Goal: Task Accomplishment & Management: Complete application form

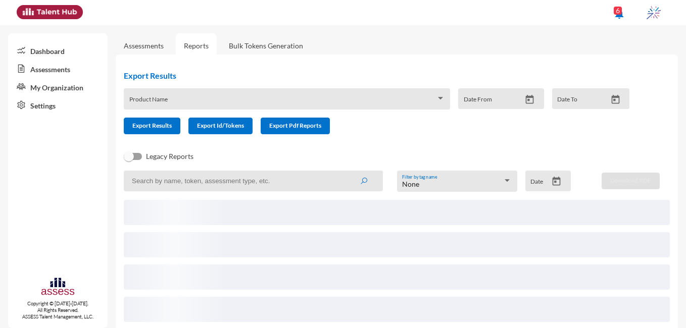
click at [130, 47] on link "Assessments" at bounding box center [144, 45] width 40 height 9
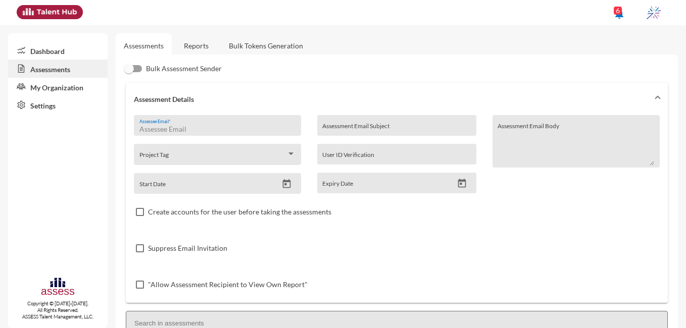
click at [222, 126] on input "Assessee Email *" at bounding box center [217, 129] width 157 height 8
paste input "[EMAIL_ADDRESS][DOMAIN_NAME]"
click at [141, 128] on input "[EMAIL_ADDRESS][DOMAIN_NAME]" at bounding box center [217, 129] width 157 height 8
type input "[EMAIL_ADDRESS][DOMAIN_NAME]"
click at [346, 130] on input "Assessment Email Subject" at bounding box center [396, 129] width 148 height 8
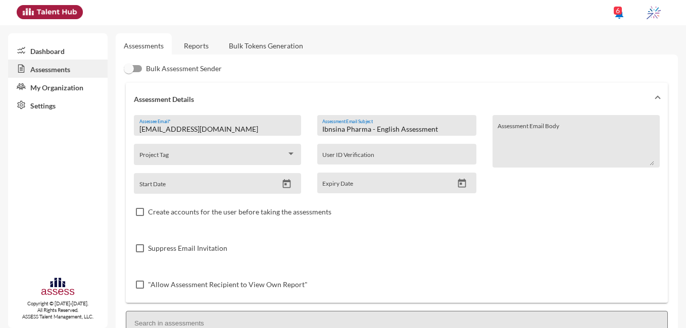
click at [395, 128] on input "Ibnsina Pharma - English Assessment" at bounding box center [396, 129] width 148 height 8
click at [414, 130] on input "Ibnsina Pharma - English Assessment" at bounding box center [396, 129] width 148 height 8
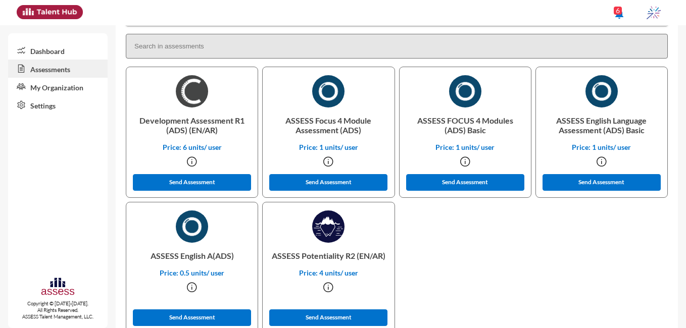
scroll to position [303, 0]
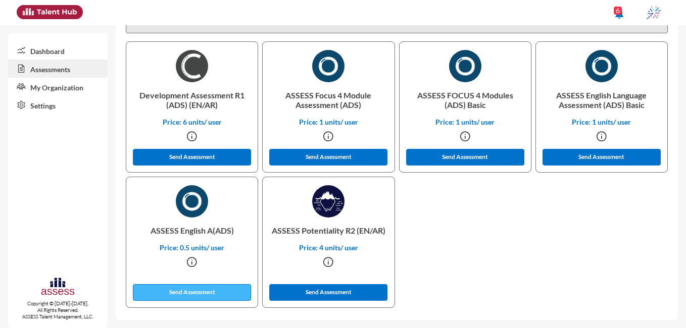
click at [238, 295] on button "Send Assessment" at bounding box center [192, 292] width 118 height 17
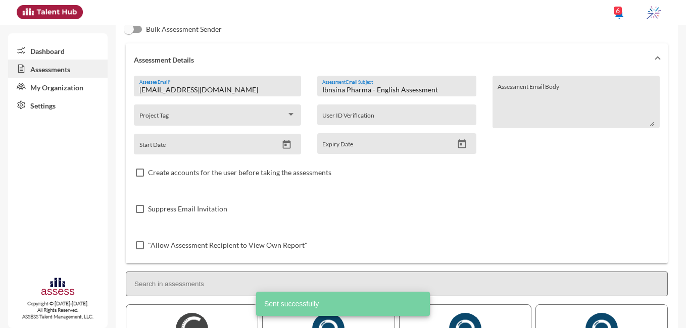
scroll to position [0, 0]
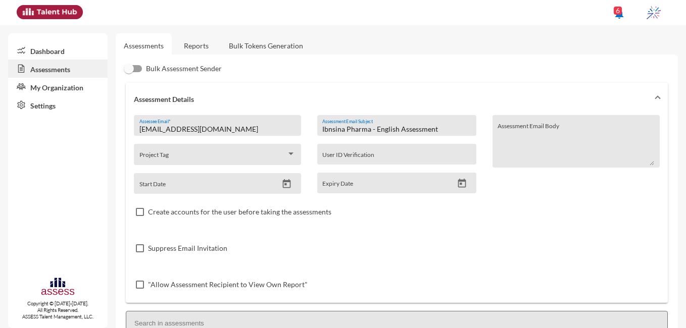
click at [395, 129] on input "Ibnsina Pharma - English Assessment" at bounding box center [396, 129] width 148 height 8
click at [427, 130] on input "Ibnsina Pharma - Development Assessment" at bounding box center [396, 129] width 148 height 8
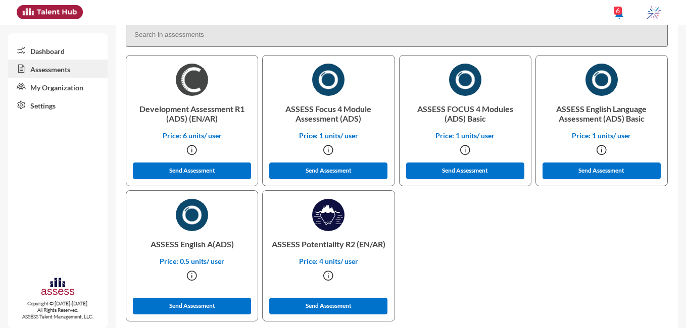
scroll to position [303, 0]
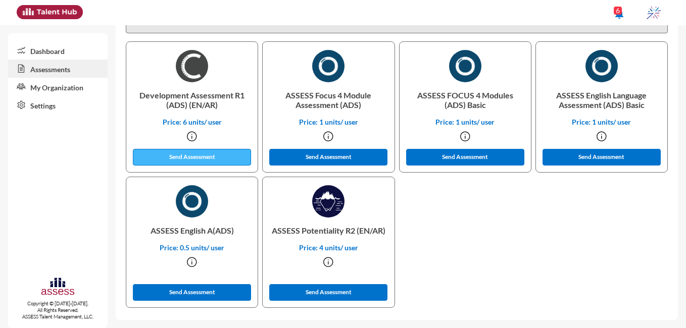
click at [229, 160] on button "Send Assessment" at bounding box center [192, 157] width 118 height 17
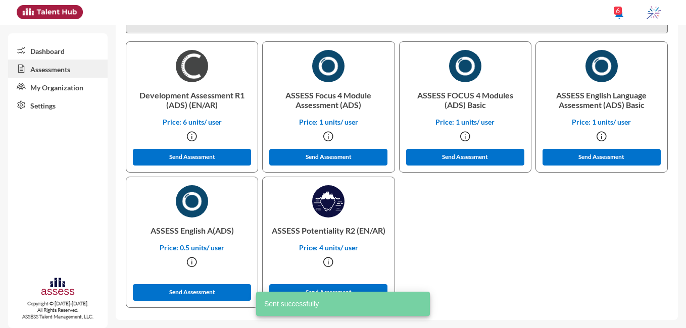
scroll to position [0, 0]
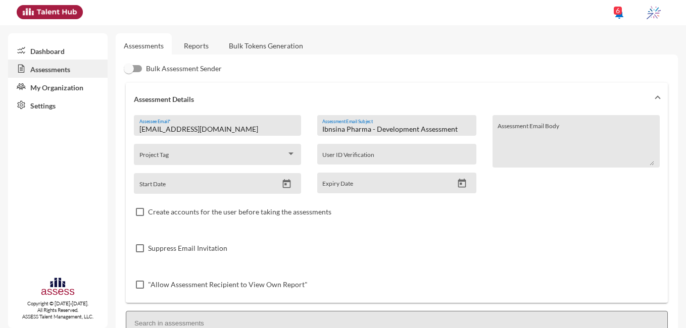
click at [415, 130] on input "Ibnsina Pharma - Development Assessment" at bounding box center [396, 129] width 148 height 8
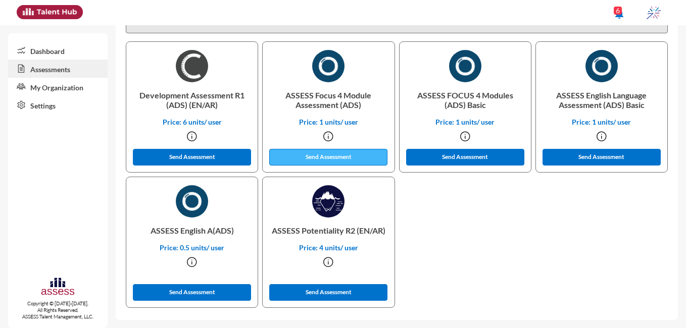
type input "Ibnsina Pharma - Focus Assessment"
click at [290, 160] on button "Send Assessment" at bounding box center [328, 157] width 118 height 17
